Goal: Task Accomplishment & Management: Complete application form

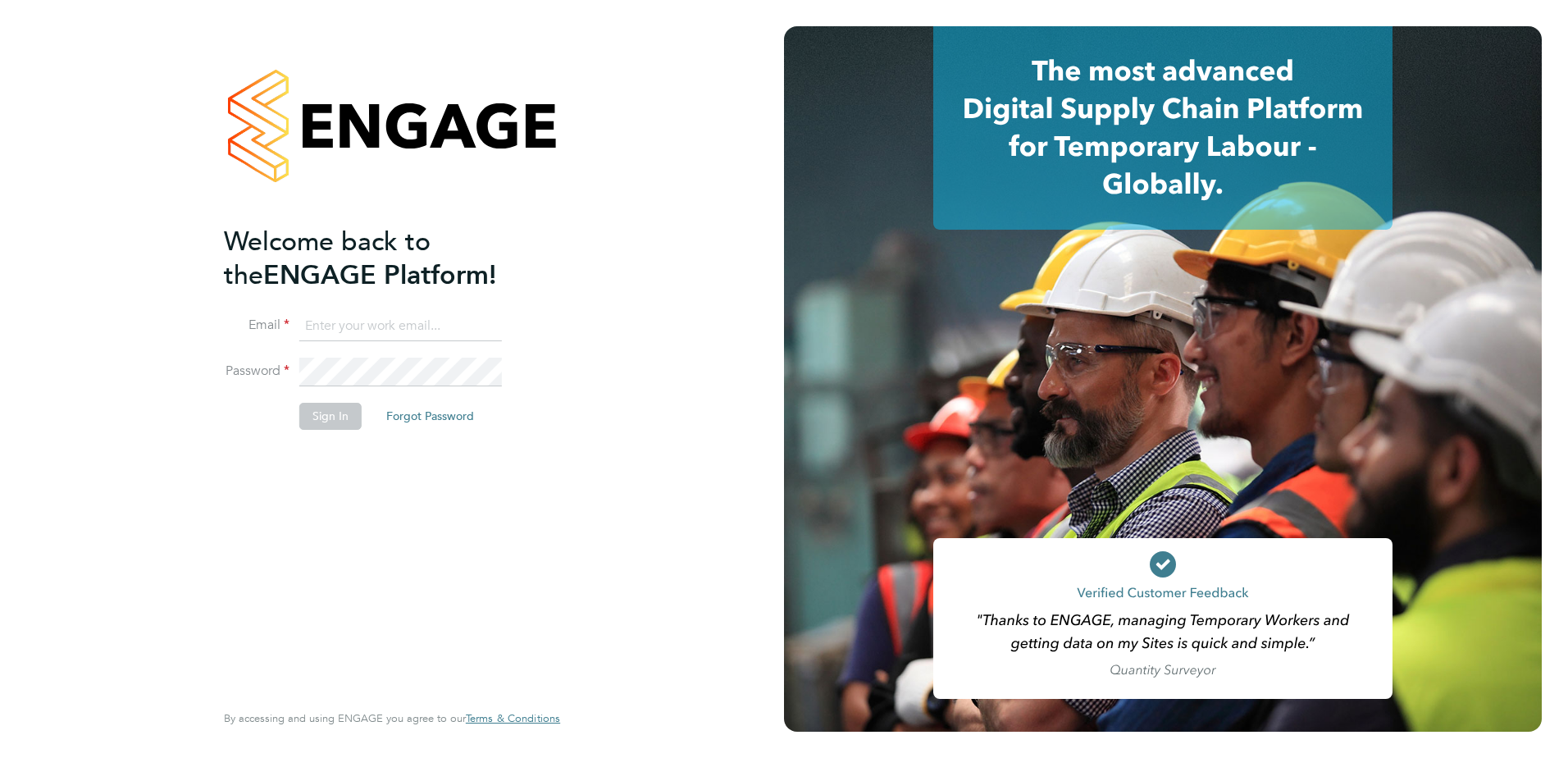
click at [374, 322] on input at bounding box center [400, 327] width 203 height 30
type input "chloe.taquin@thornbaker.co.uk"
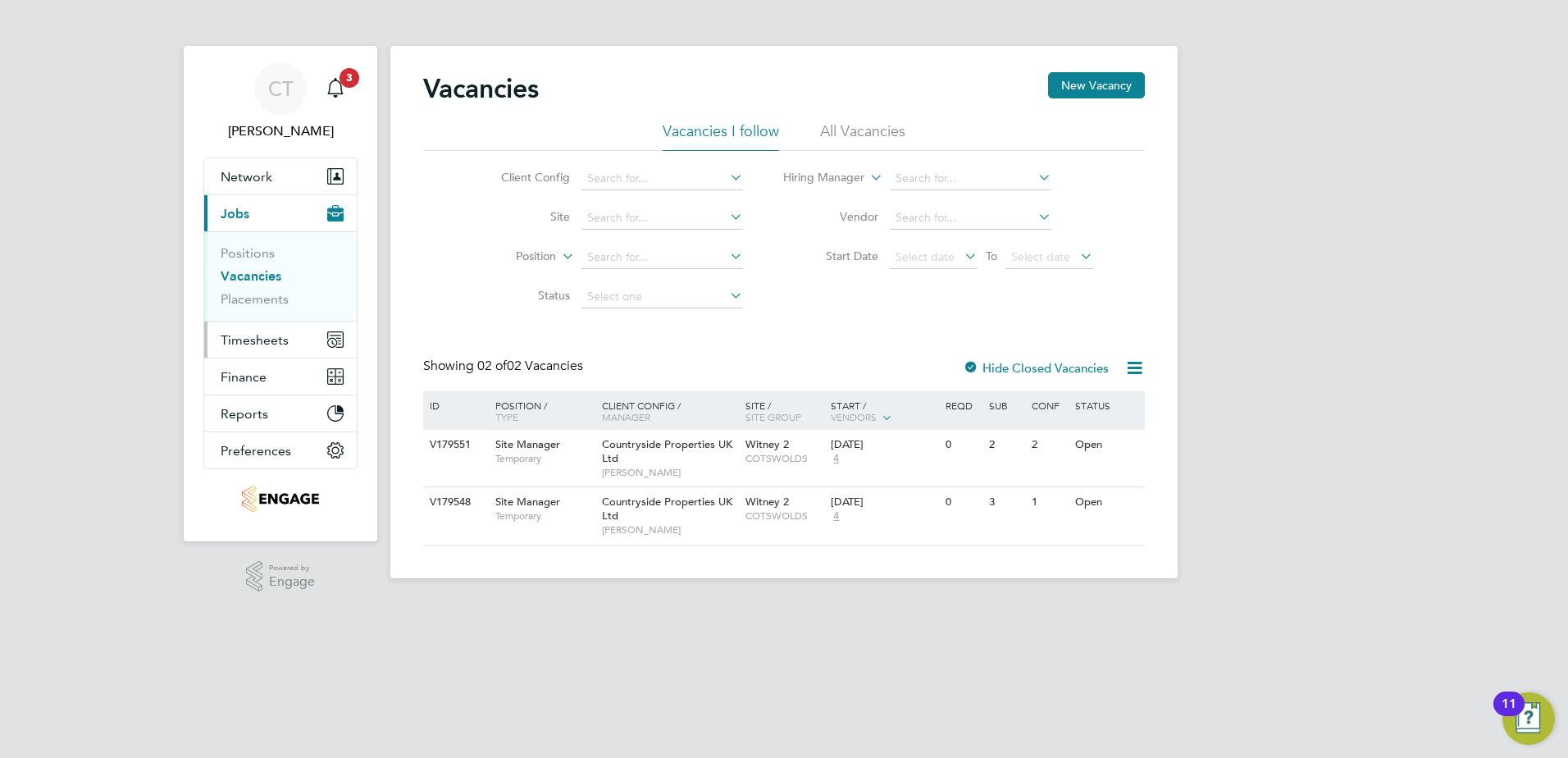
click at [259, 340] on span "Timesheets" at bounding box center [254, 340] width 68 height 15
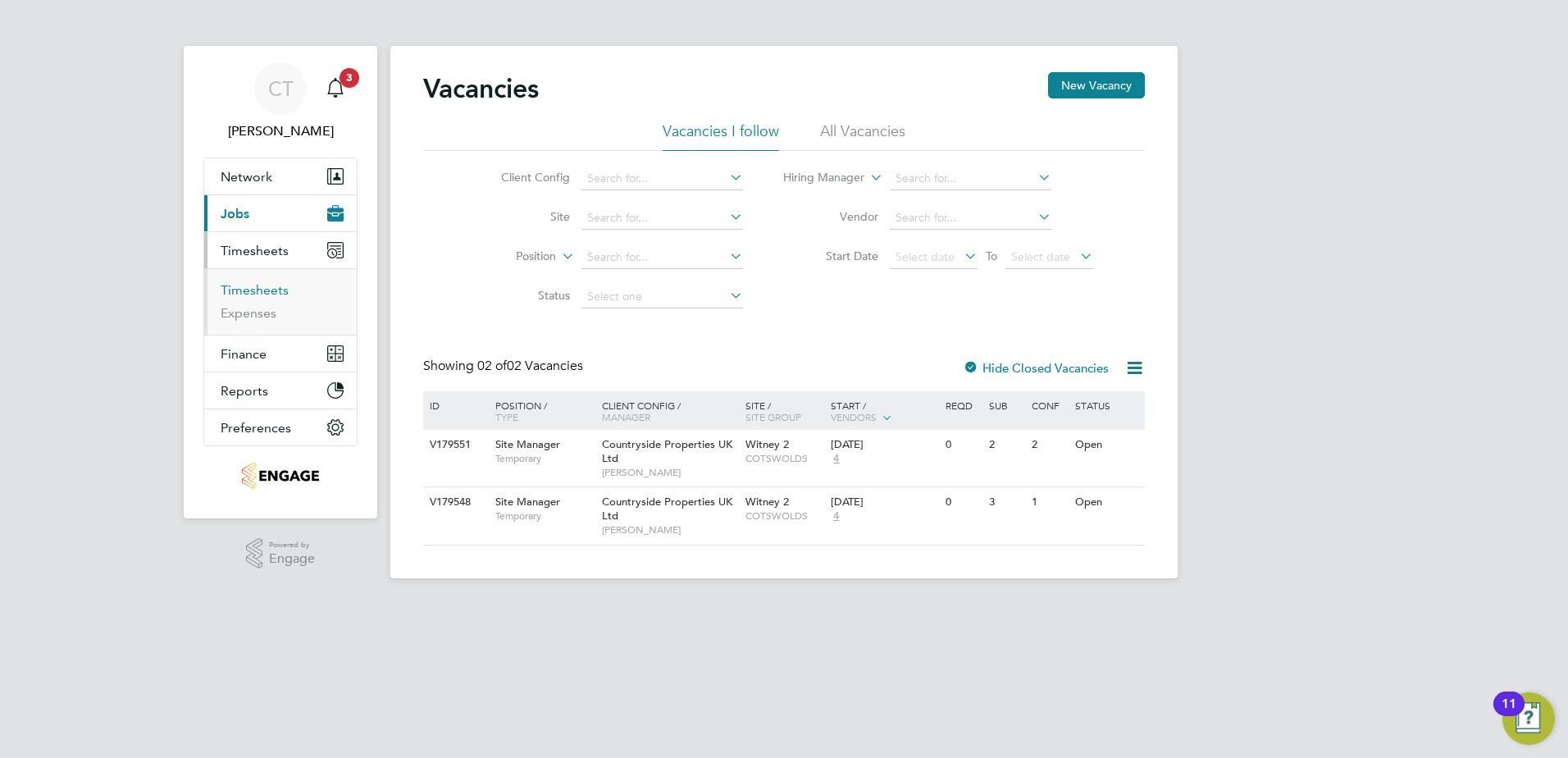
click at [247, 290] on link "Timesheets" at bounding box center [254, 290] width 68 height 15
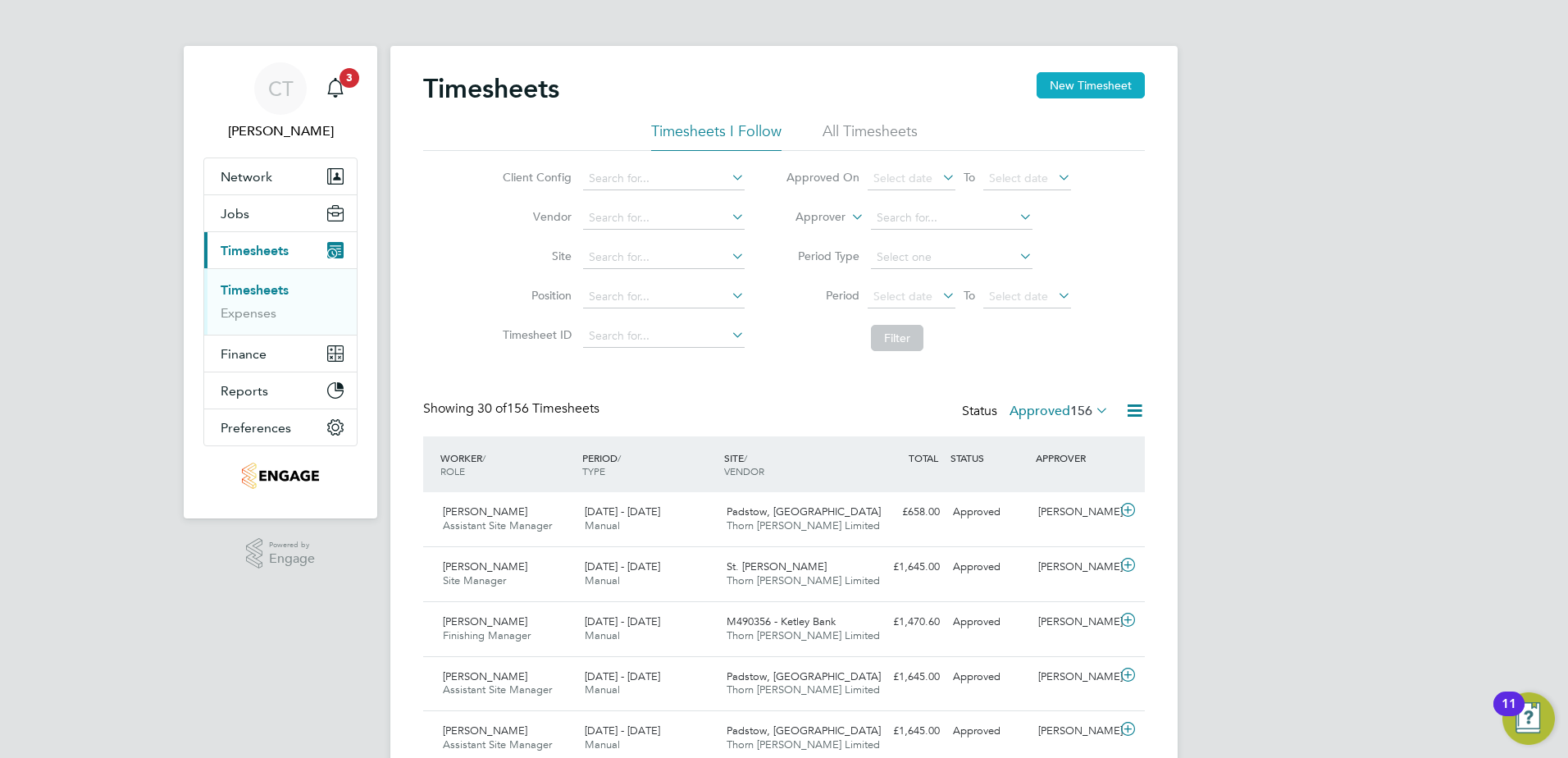
click at [1079, 83] on button "New Timesheet" at bounding box center [1090, 85] width 109 height 26
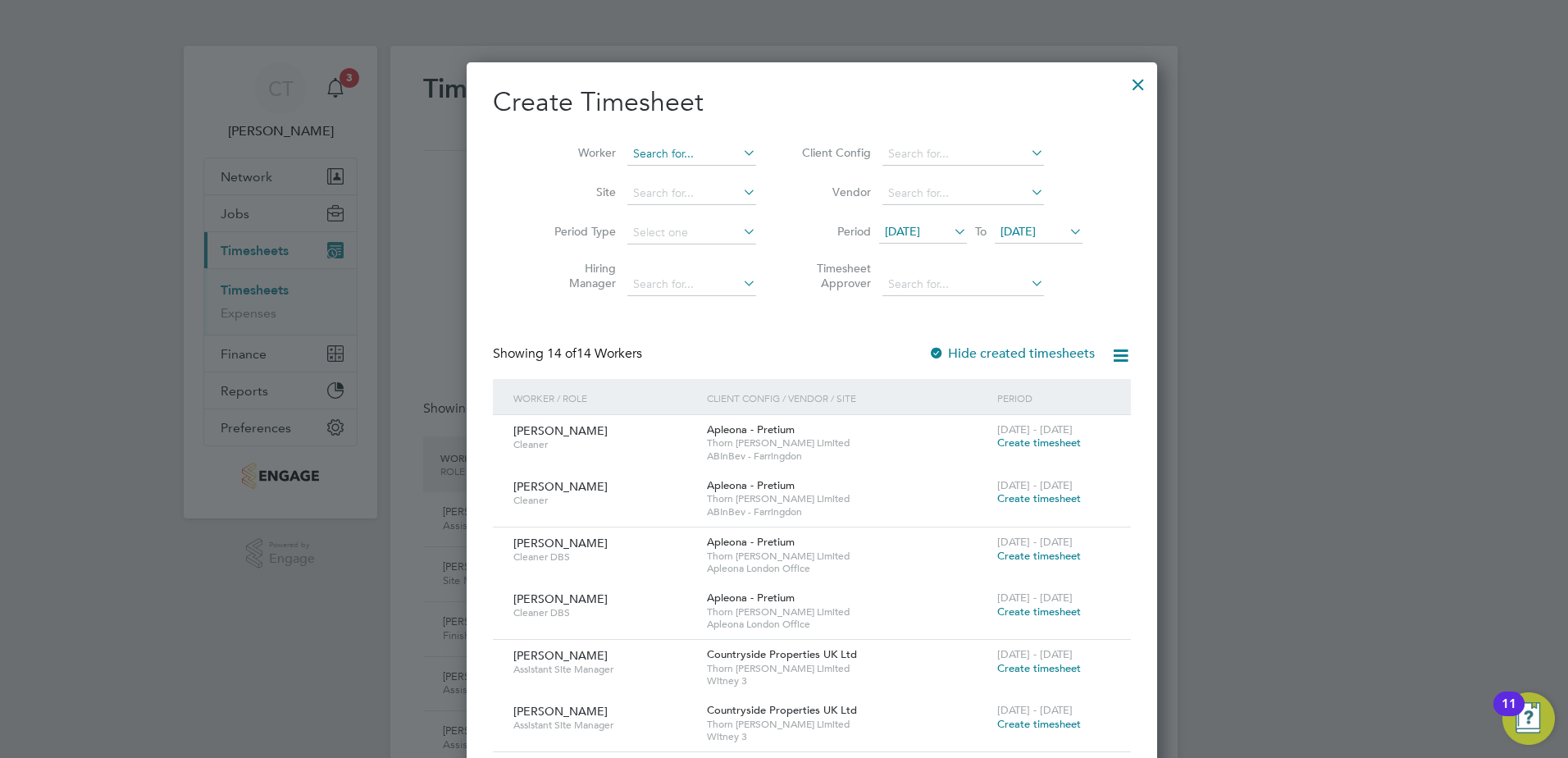
click at [647, 149] on input at bounding box center [691, 155] width 129 height 23
click at [652, 176] on li "Chara njit Dhani" at bounding box center [663, 176] width 131 height 22
type input "[PERSON_NAME]"
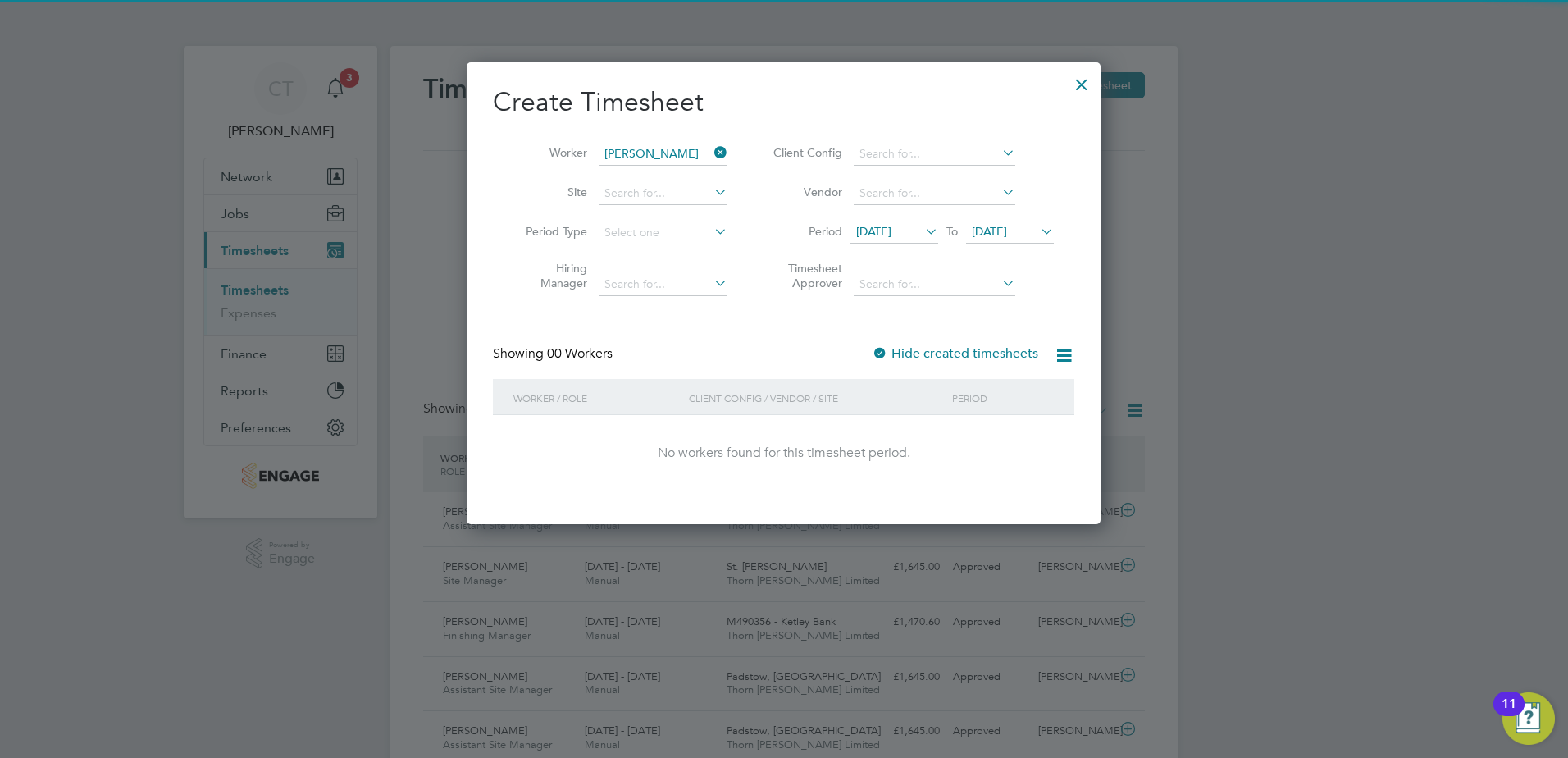
click at [891, 230] on span "[DATE]" at bounding box center [874, 231] width 36 height 14
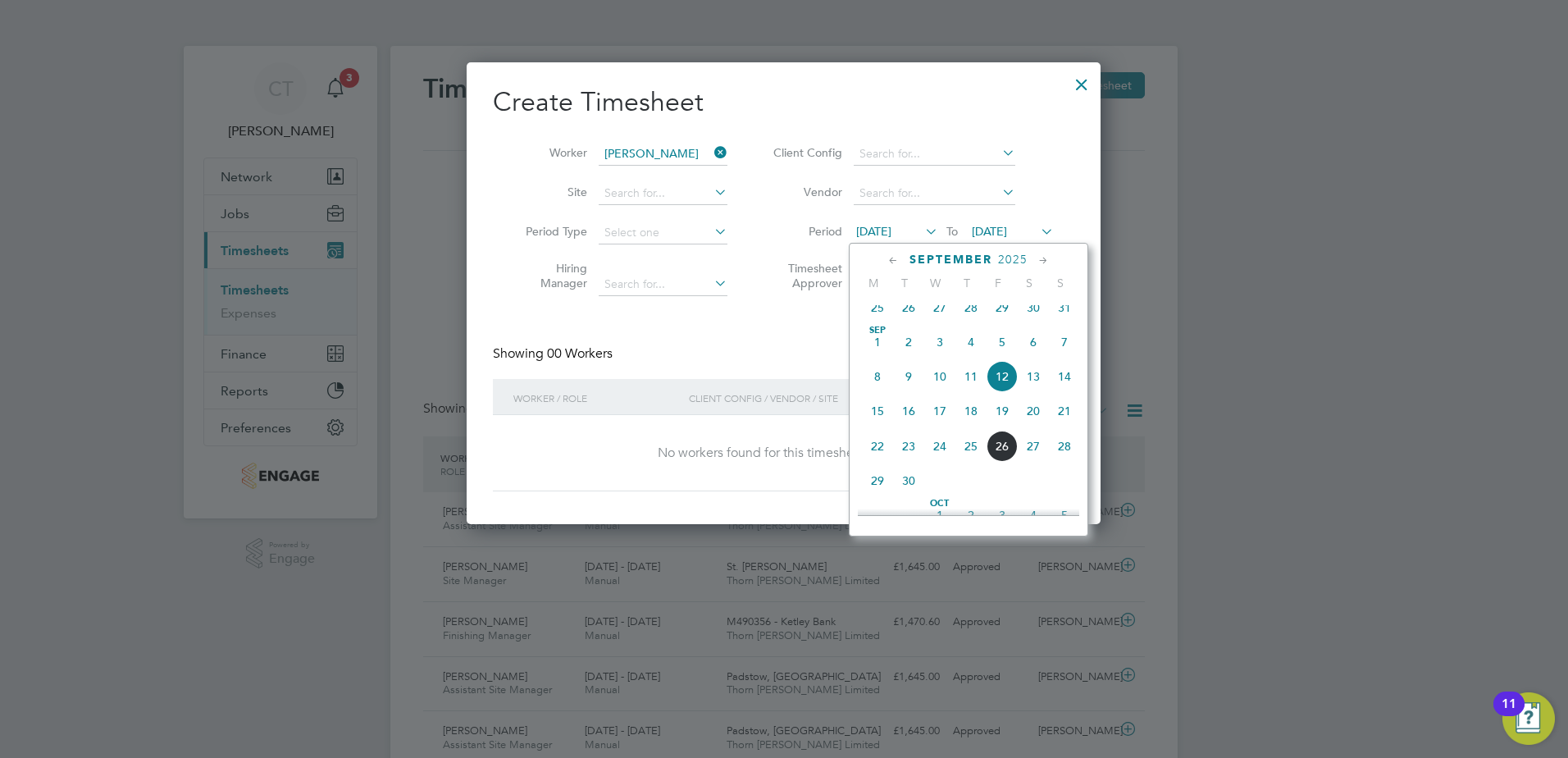
click at [878, 462] on span "22" at bounding box center [878, 446] width 31 height 31
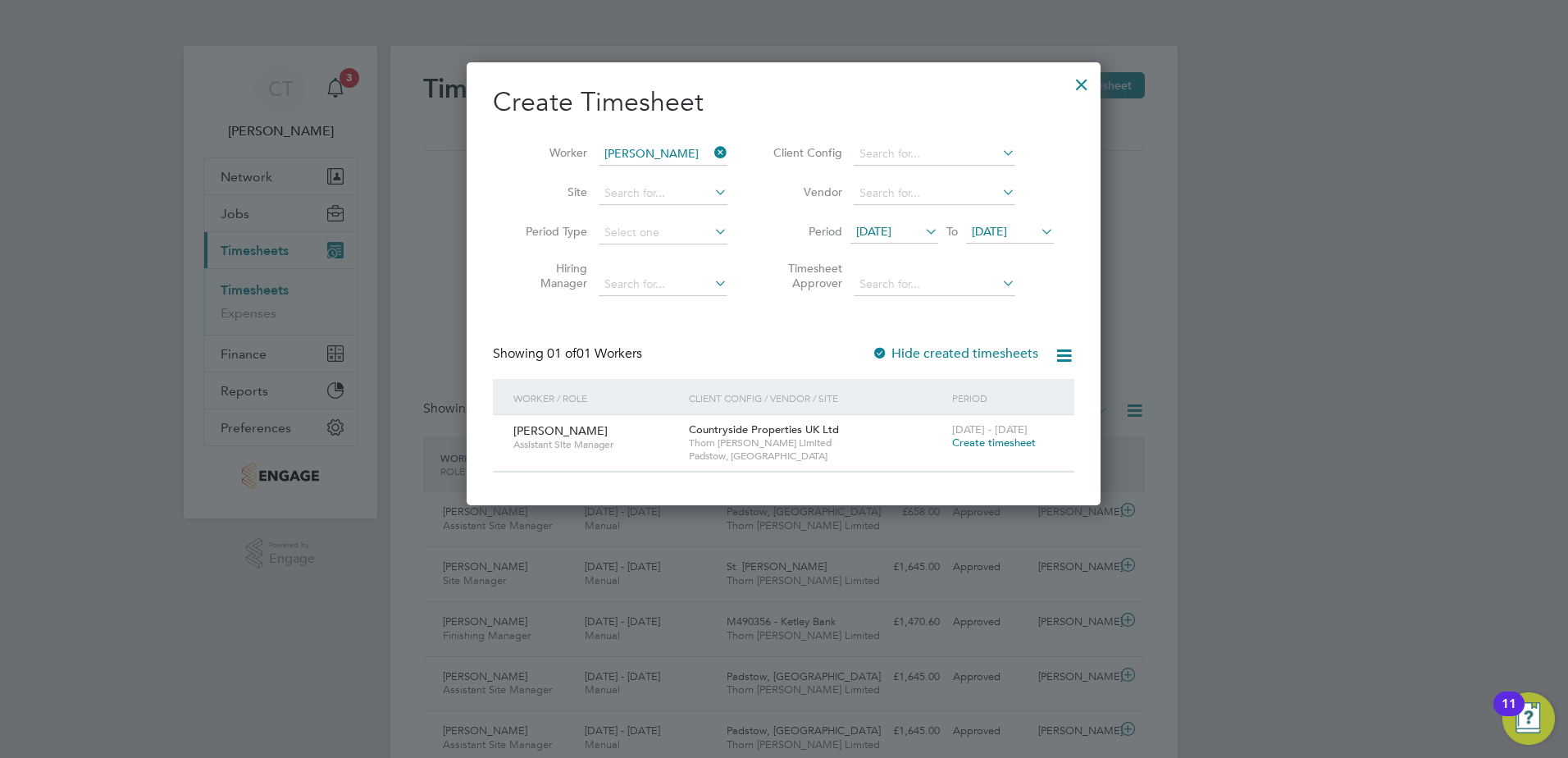
click at [999, 443] on span "Create timesheet" at bounding box center [993, 442] width 84 height 14
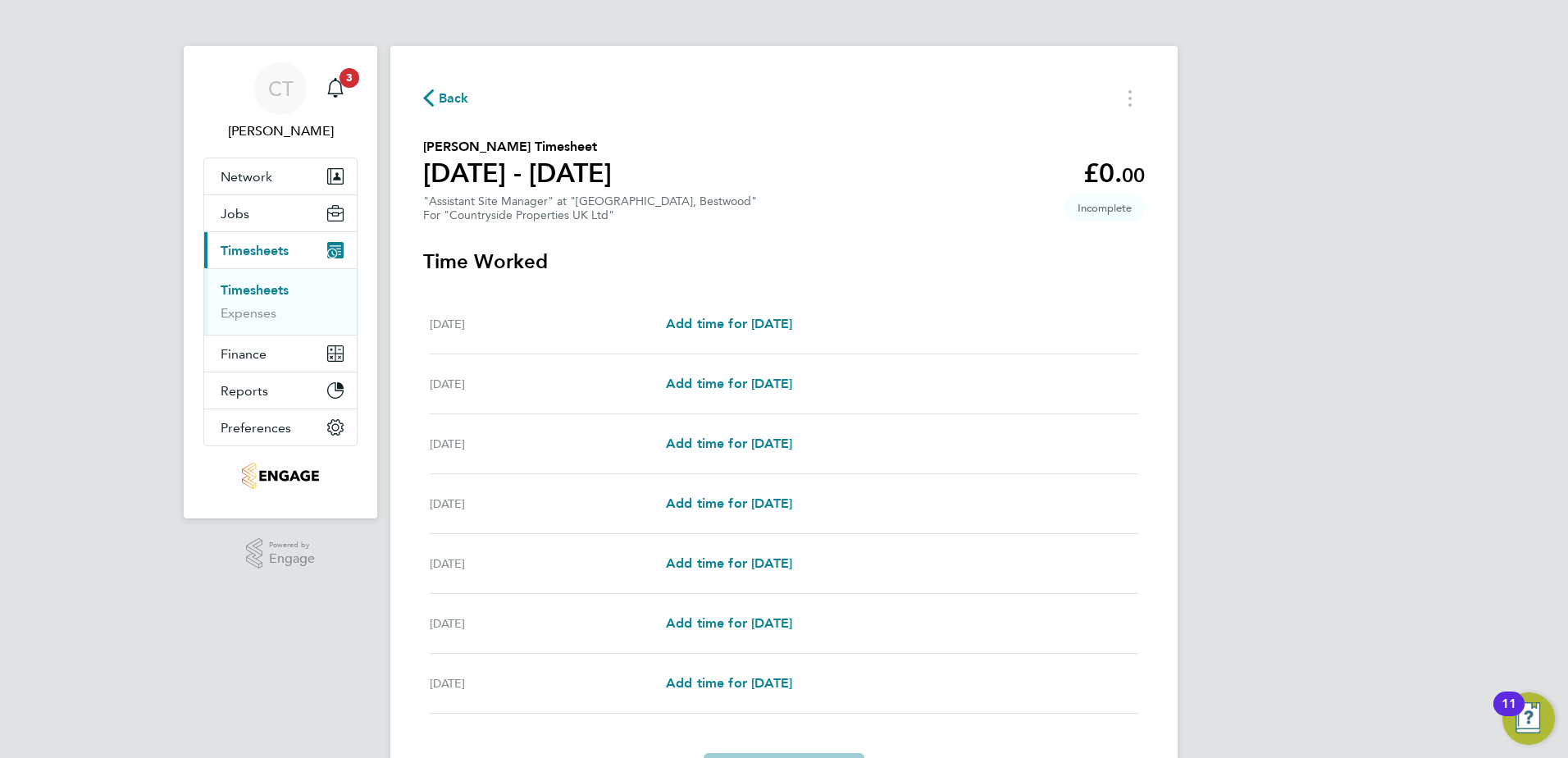
click at [773, 337] on div "[DATE] Add time for [DATE] Add time for [DATE]" at bounding box center [784, 325] width 709 height 60
click at [779, 329] on span "Add time for [DATE]" at bounding box center [729, 324] width 127 height 15
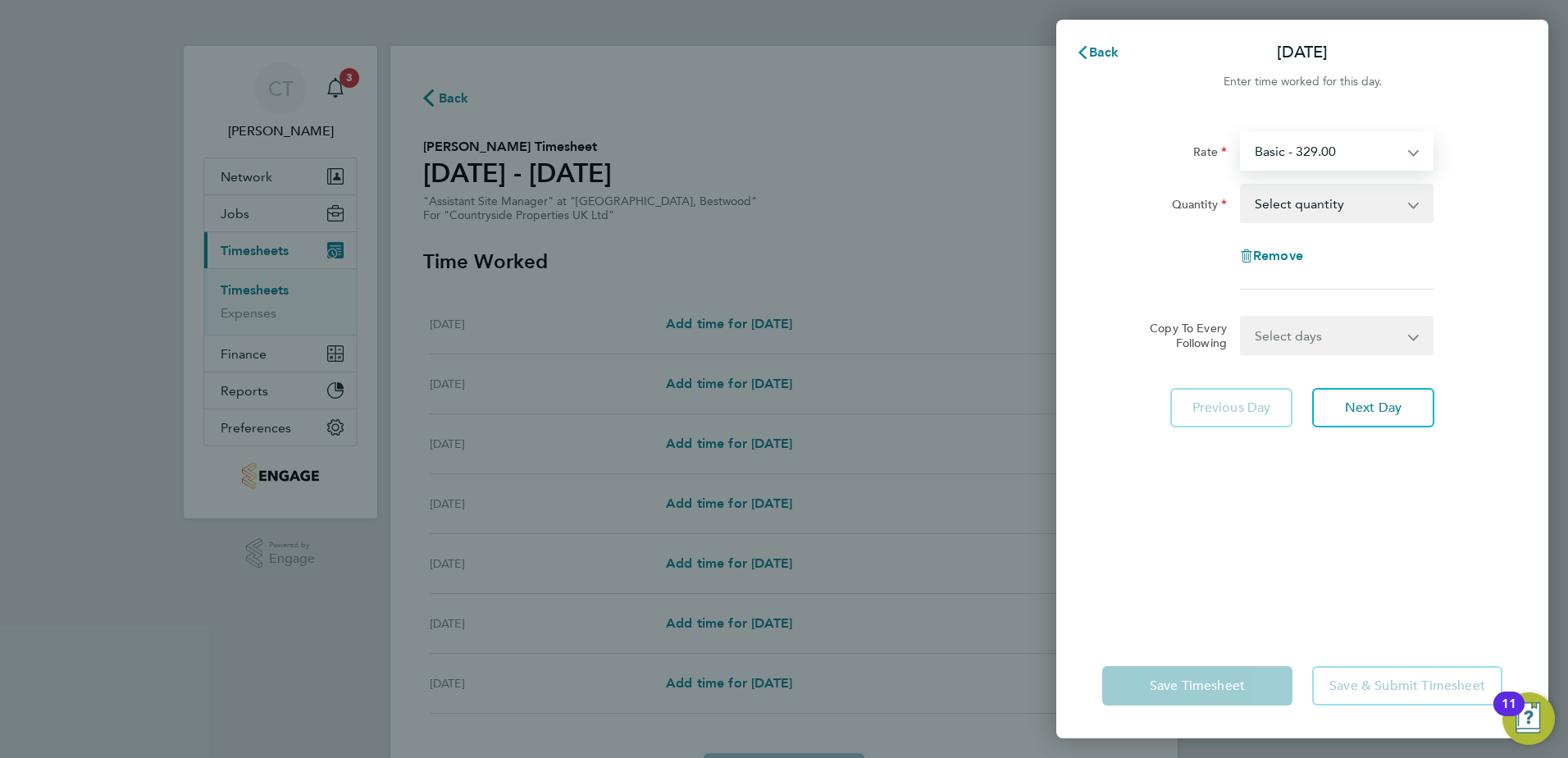
click at [1370, 152] on select "Basic - 329.00" at bounding box center [1327, 151] width 171 height 37
drag, startPoint x: 1370, startPoint y: 152, endPoint x: 1363, endPoint y: 164, distance: 13.9
click at [1370, 152] on select "Basic - 329.00" at bounding box center [1327, 151] width 171 height 37
click at [1318, 209] on select "Select quantity 0.5 1" at bounding box center [1327, 204] width 171 height 37
select select "1"
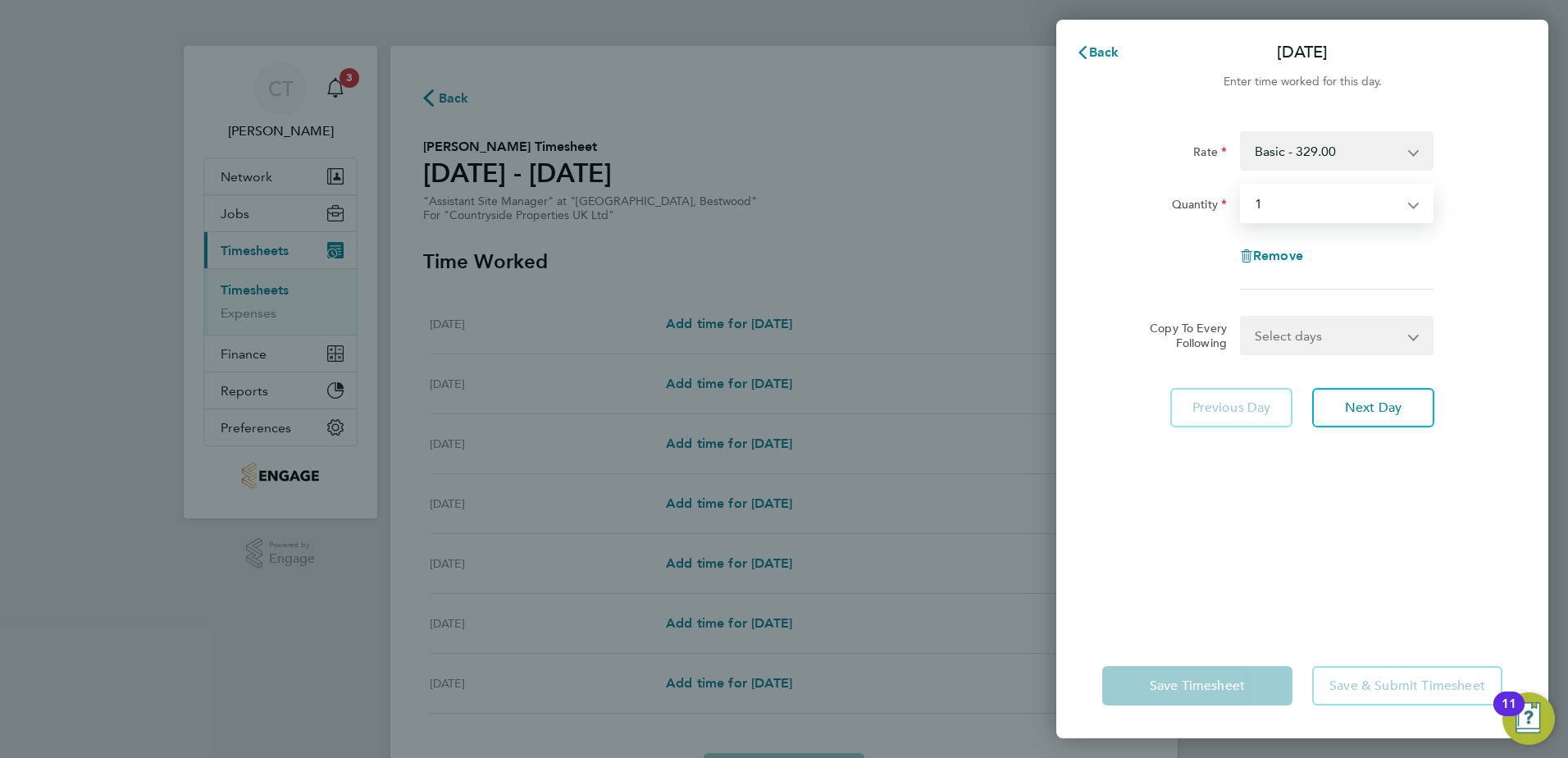
click at [1242, 185] on select "Select quantity 0.5 1" at bounding box center [1327, 204] width 171 height 37
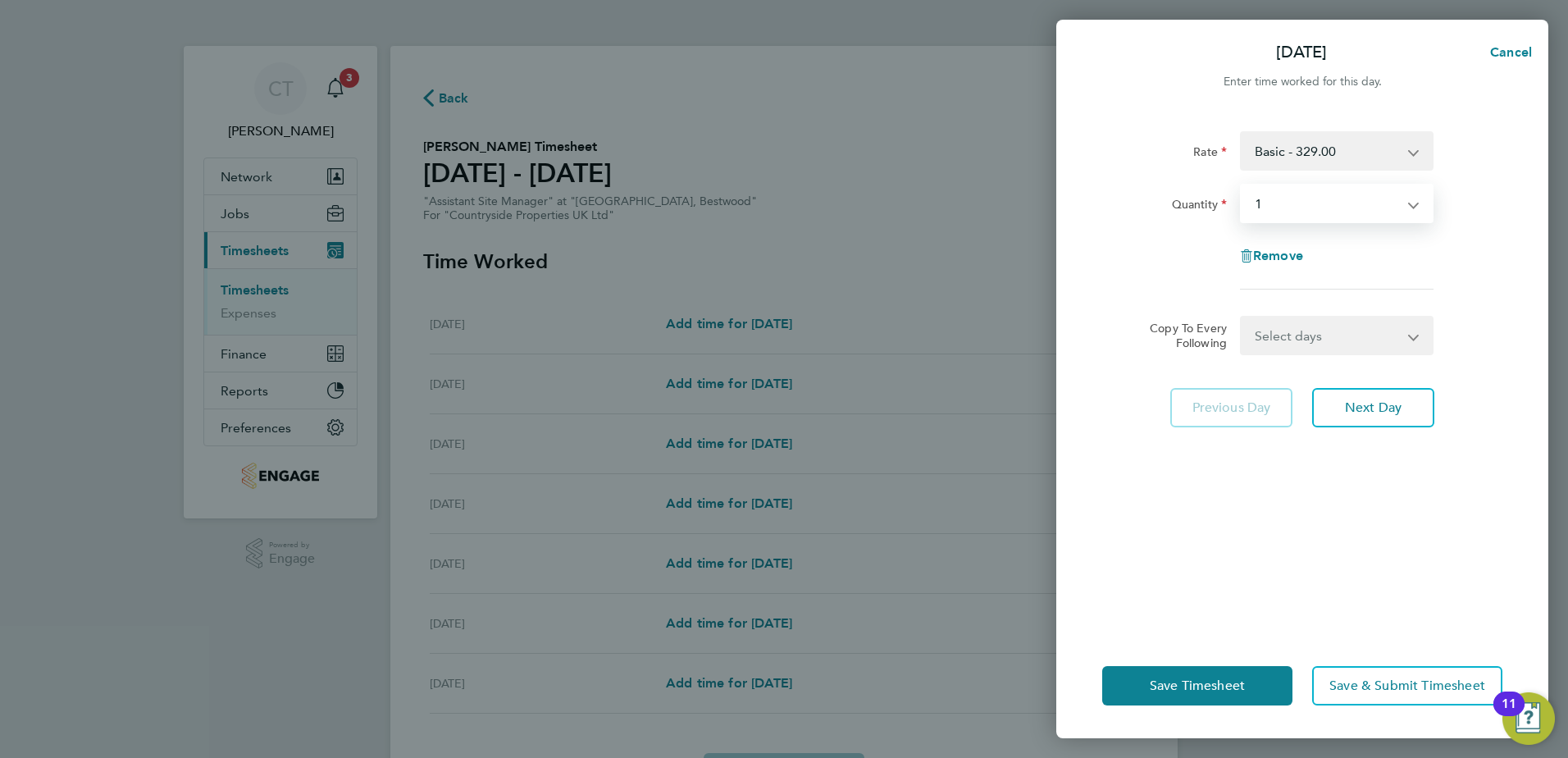
click at [1313, 330] on select "Select days Day Weekday (Mon-Fri) Weekend (Sat-Sun) [DATE] [DATE] [DATE] [DATE]…" at bounding box center [1327, 335] width 172 height 37
select select "WEEKDAY"
click at [1242, 317] on select "Select days Day Weekday (Mon-Fri) Weekend (Sat-Sun) [DATE] [DATE] [DATE] [DATE]…" at bounding box center [1327, 335] width 172 height 37
select select "[DATE]"
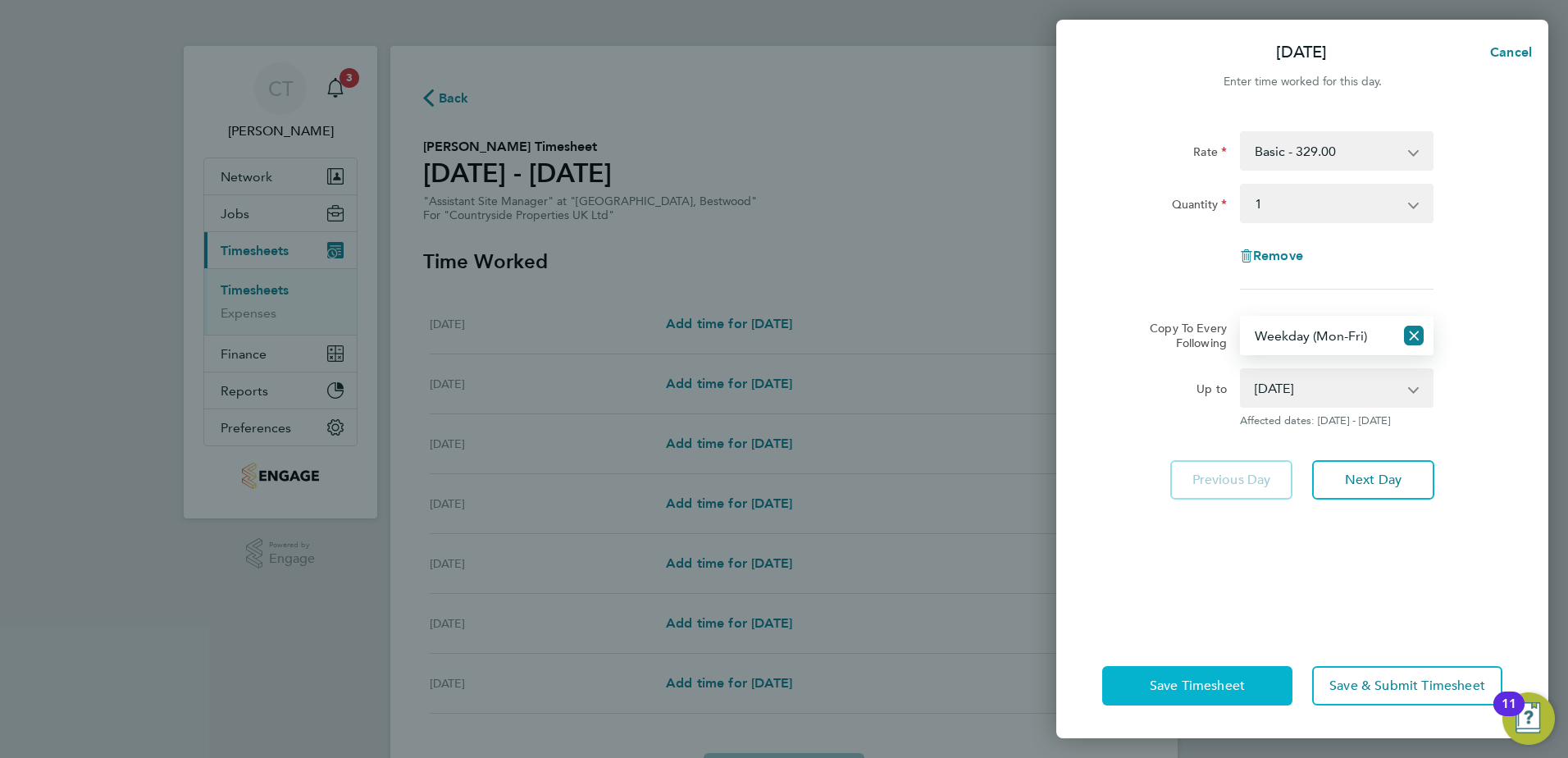
click at [1212, 682] on span "Save Timesheet" at bounding box center [1196, 685] width 95 height 16
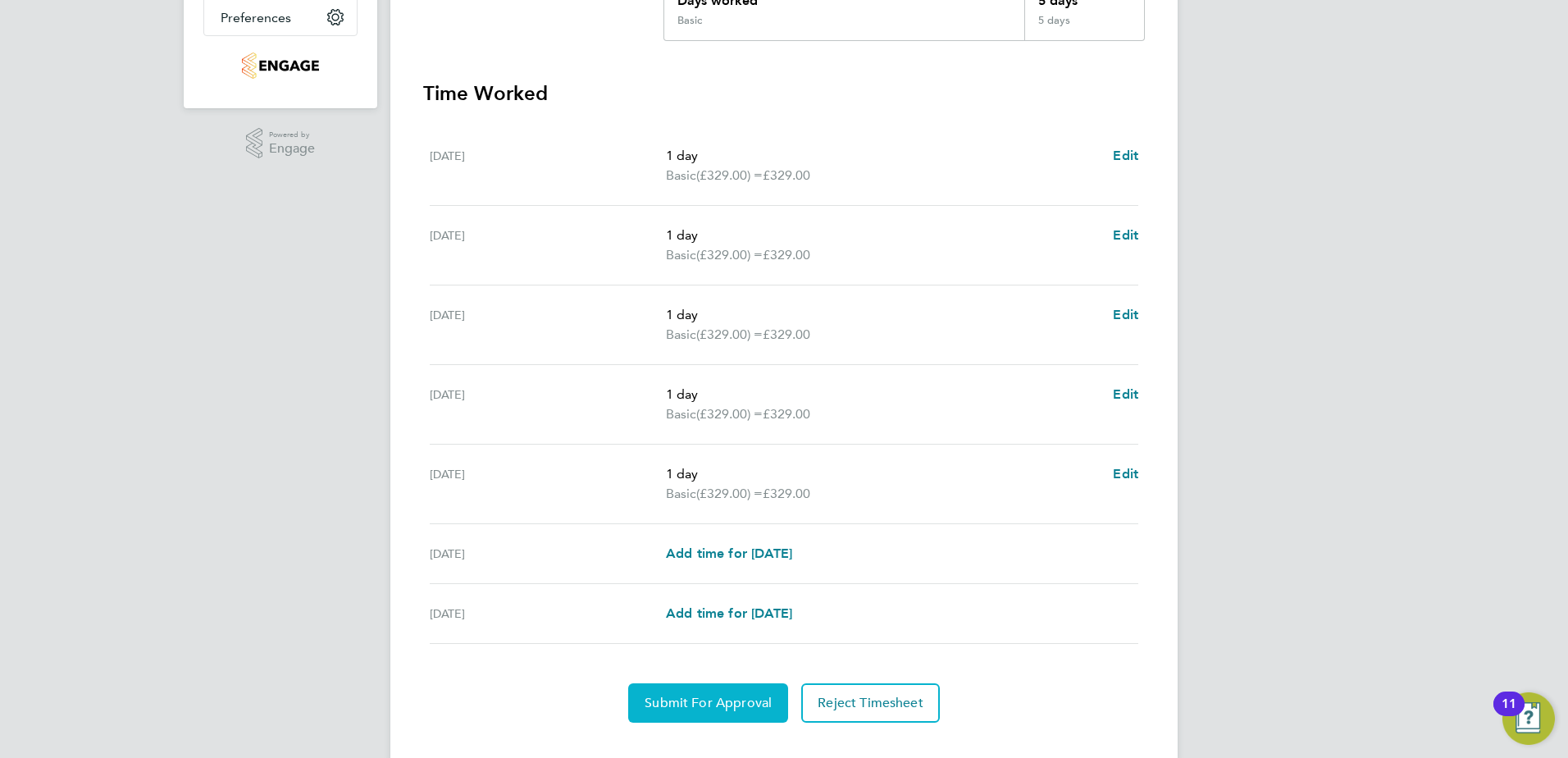
click at [712, 701] on span "Submit For Approval" at bounding box center [708, 702] width 127 height 16
